Goal: Navigation & Orientation: Go to known website

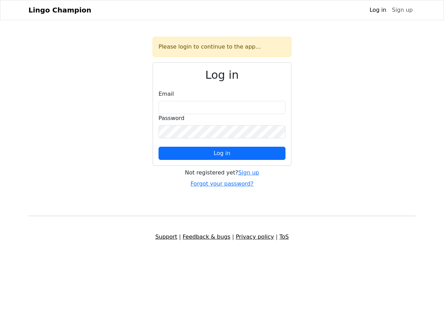
click at [222, 153] on span "Log in" at bounding box center [222, 153] width 17 height 7
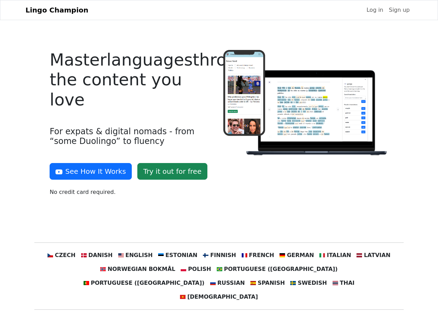
click at [219, 166] on div at bounding box center [305, 126] width 173 height 152
click at [88, 171] on button "See How It Works" at bounding box center [91, 171] width 82 height 17
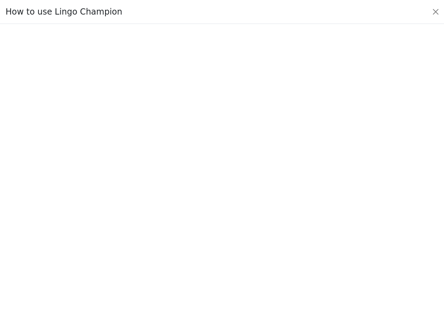
click at [75, 255] on div at bounding box center [221, 178] width 411 height 243
